Goal: Book appointment/travel/reservation

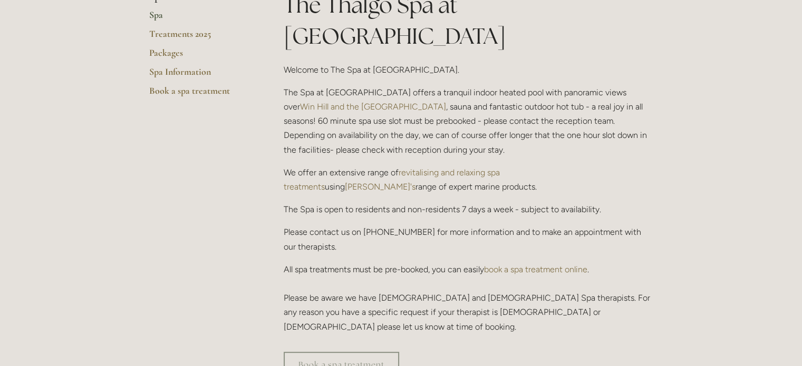
scroll to position [316, 0]
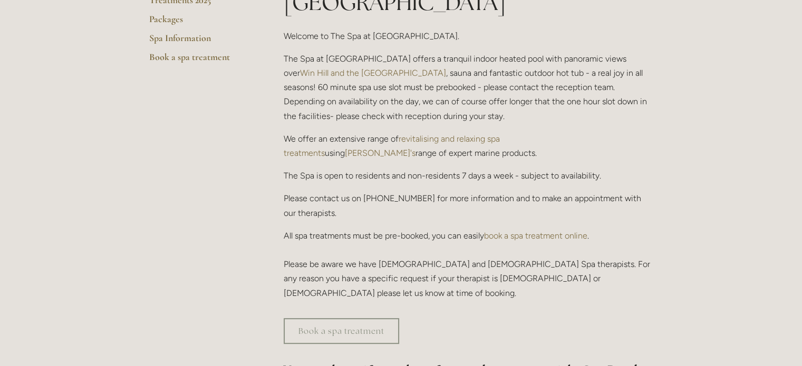
click at [534, 231] on link "book a spa treatment online" at bounding box center [535, 236] width 103 height 10
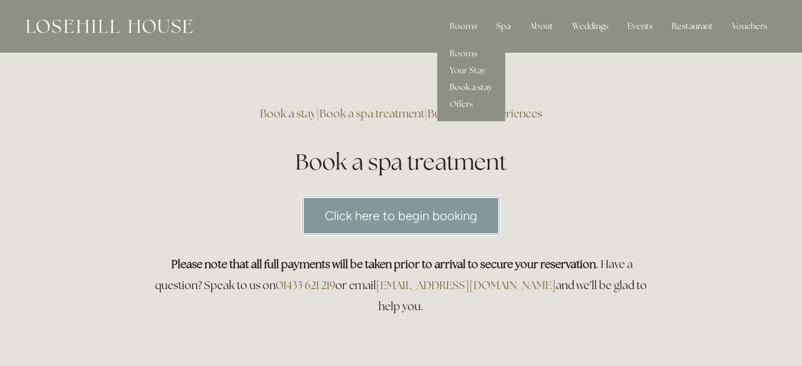
click at [472, 86] on link "Book a stay" at bounding box center [471, 87] width 68 height 17
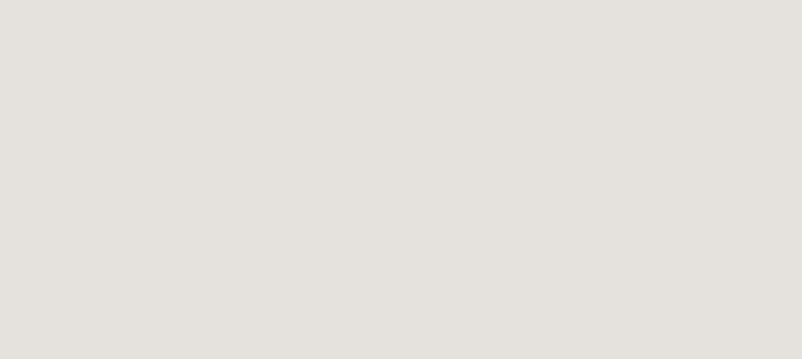
scroll to position [791, 0]
